Goal: Task Accomplishment & Management: Complete application form

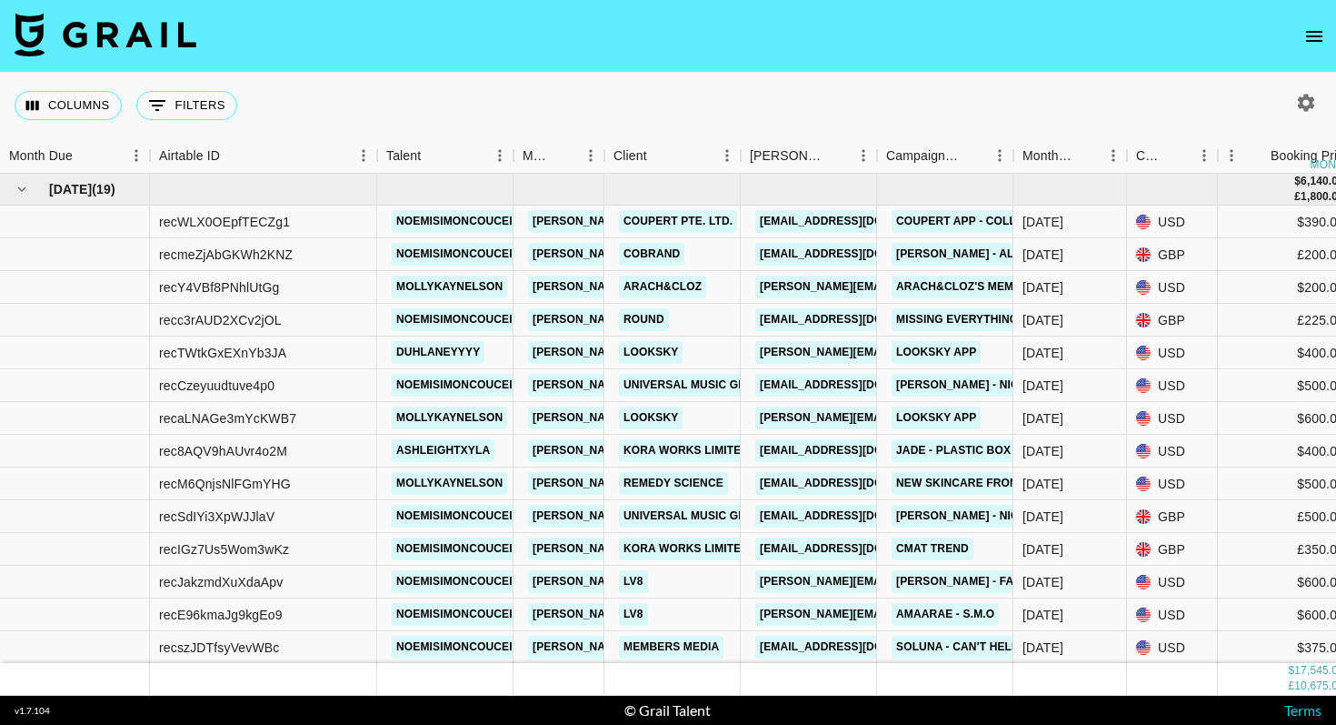
click at [715, 52] on nav at bounding box center [668, 36] width 1336 height 73
click at [484, 64] on nav at bounding box center [668, 36] width 1336 height 73
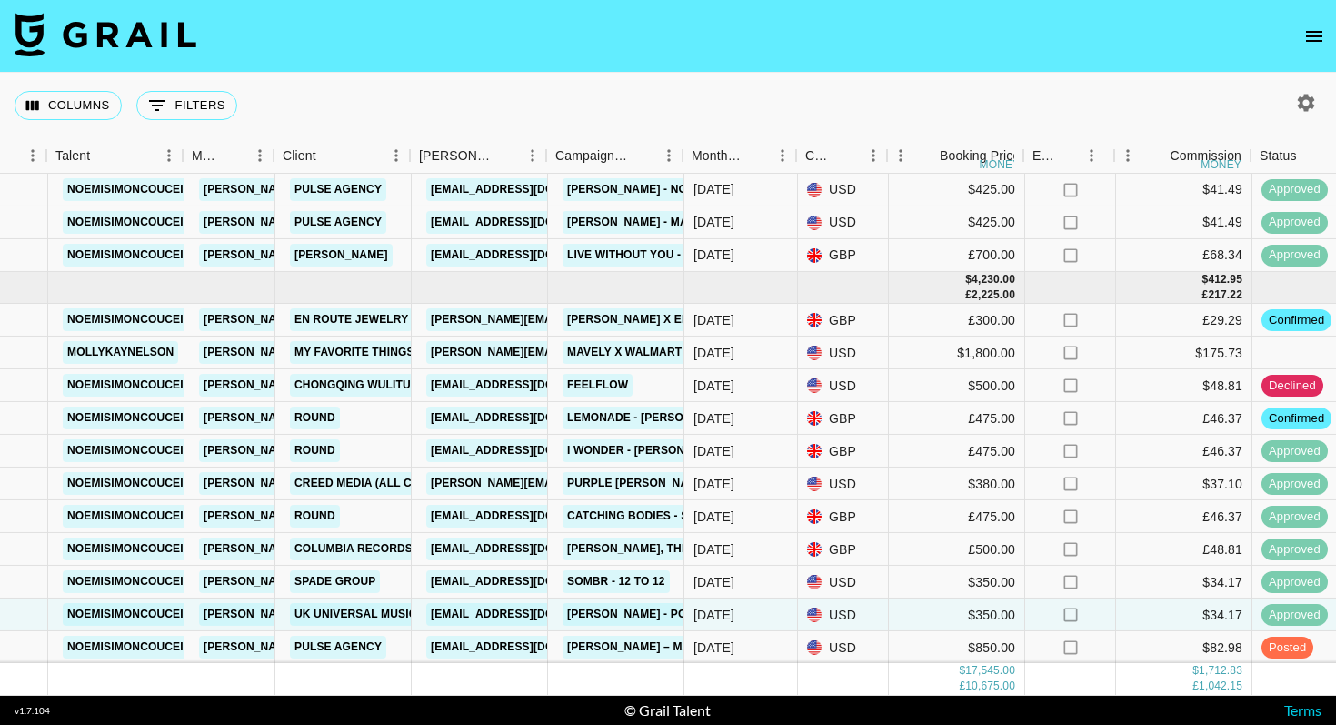
scroll to position [1438, 326]
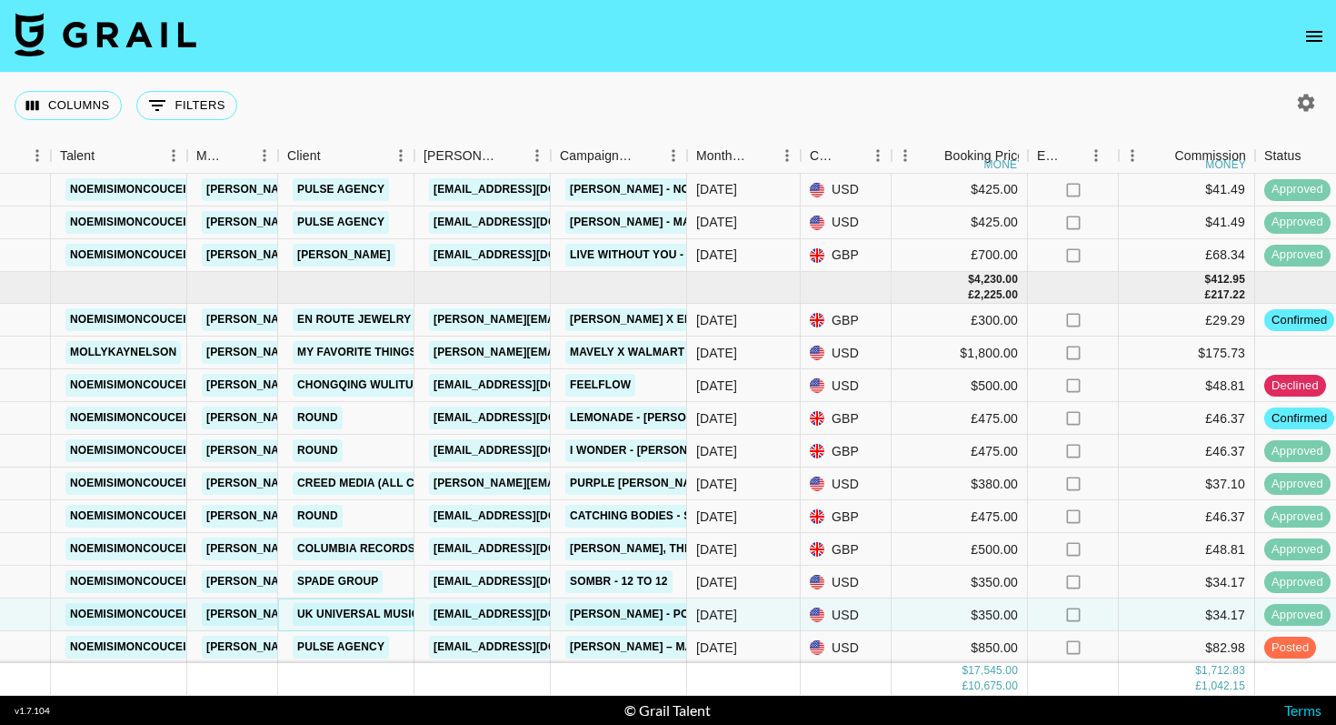
click at [399, 613] on link "UK UNIVERSAL MUSIC OPERATIONS LIMITED" at bounding box center [420, 614] width 255 height 23
click at [1310, 34] on icon "open drawer" at bounding box center [1315, 36] width 22 height 22
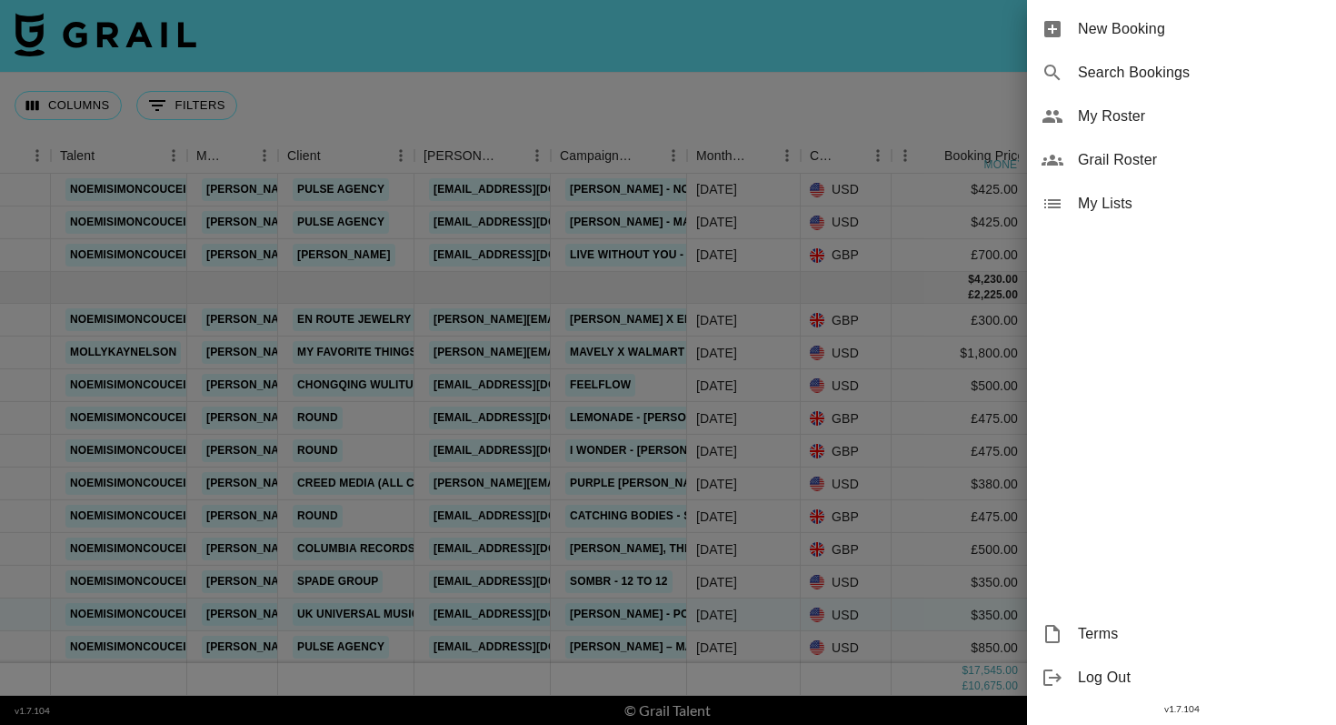
click at [1144, 34] on span "New Booking" at bounding box center [1200, 29] width 244 height 22
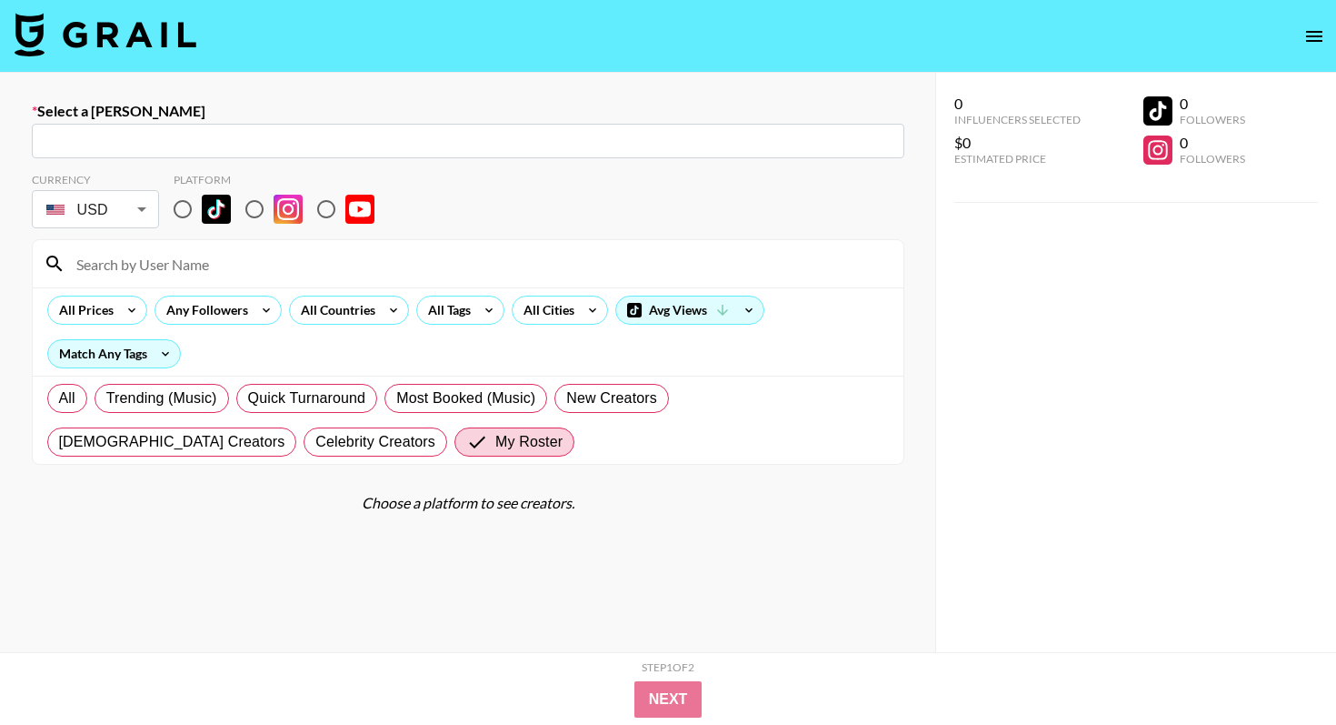
click at [315, 151] on input "text" at bounding box center [468, 141] width 851 height 21
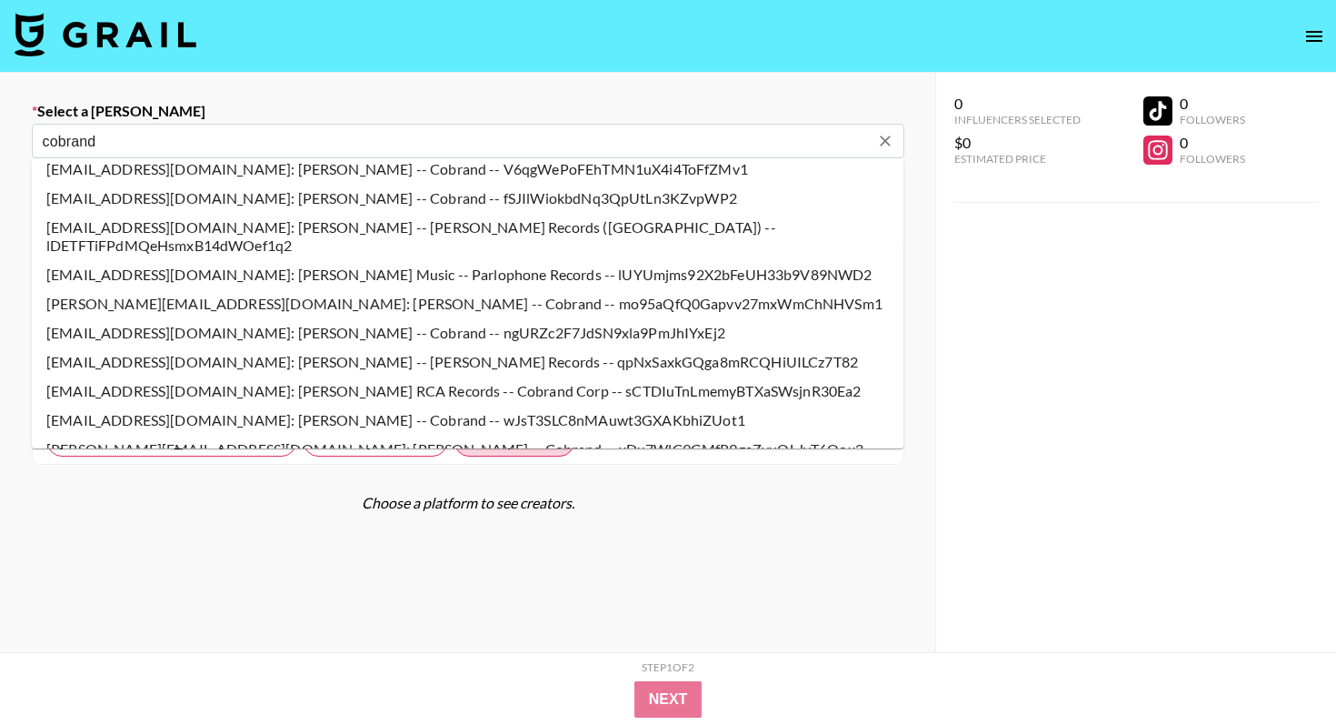
scroll to position [295, 0]
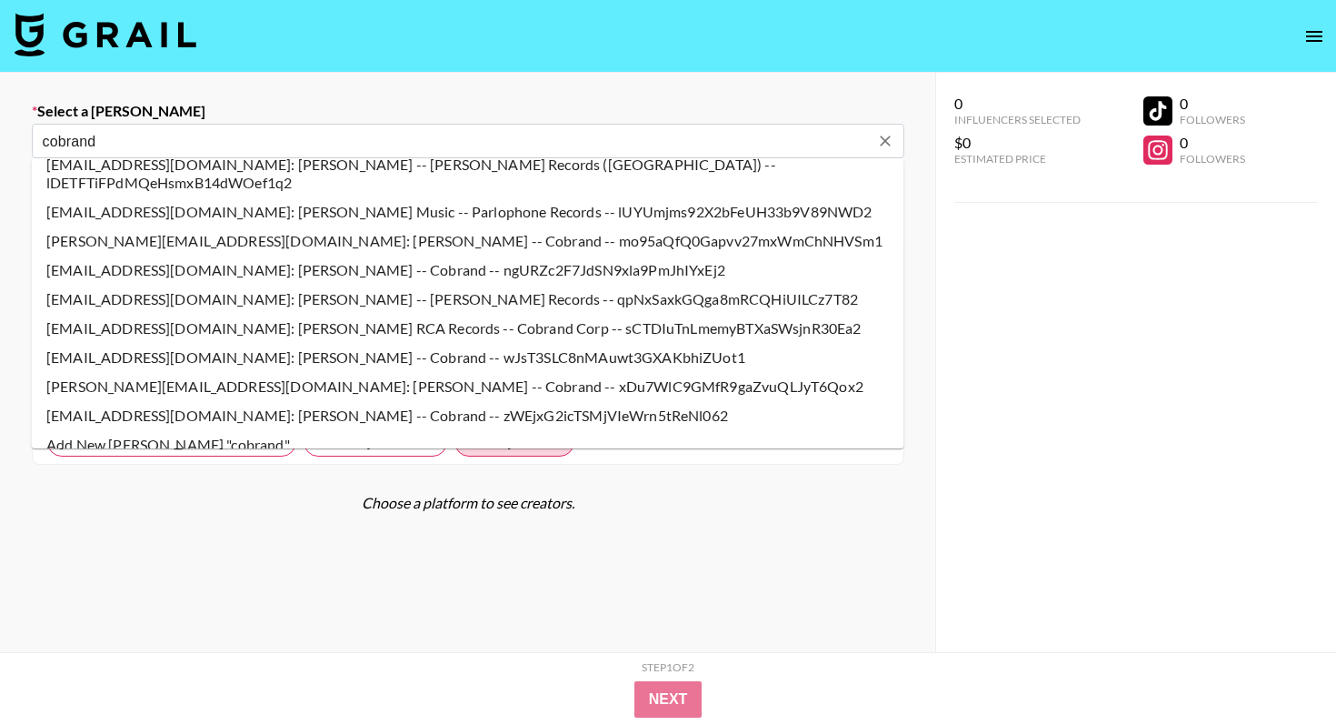
type input "cobrand"
